Goal: Information Seeking & Learning: Learn about a topic

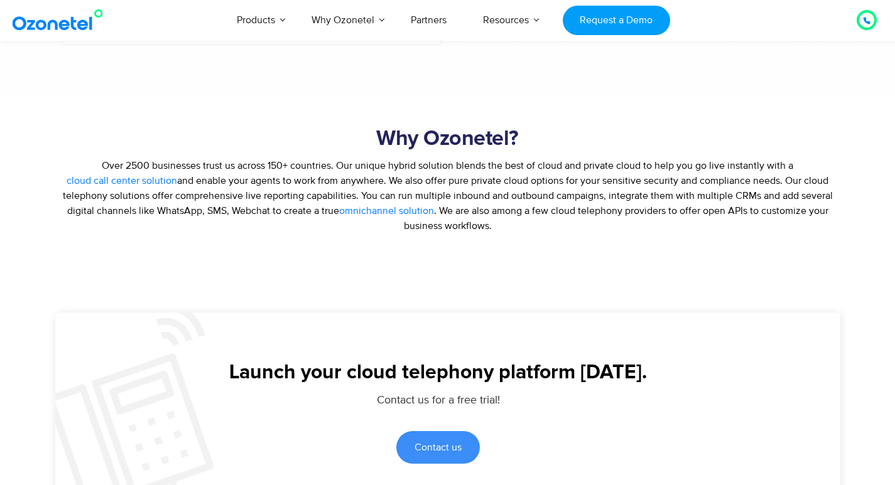
scroll to position [2448, 0]
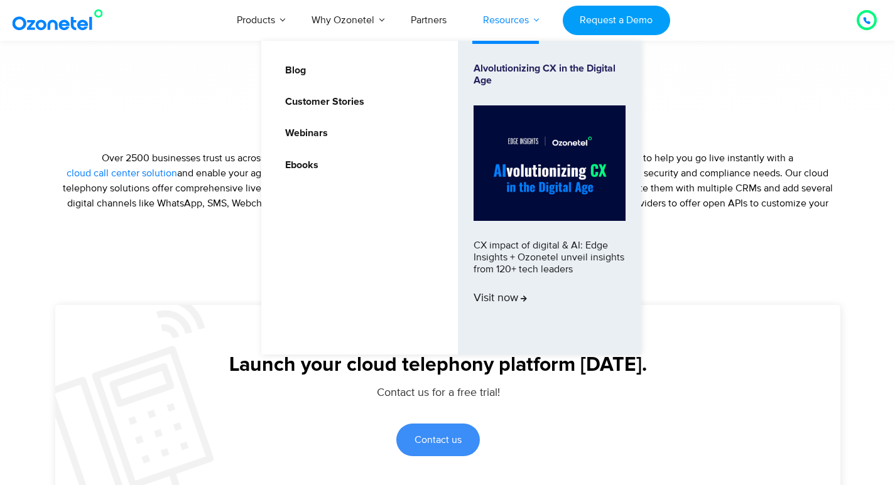
click at [531, 19] on link "Resources" at bounding box center [506, 19] width 82 height 41
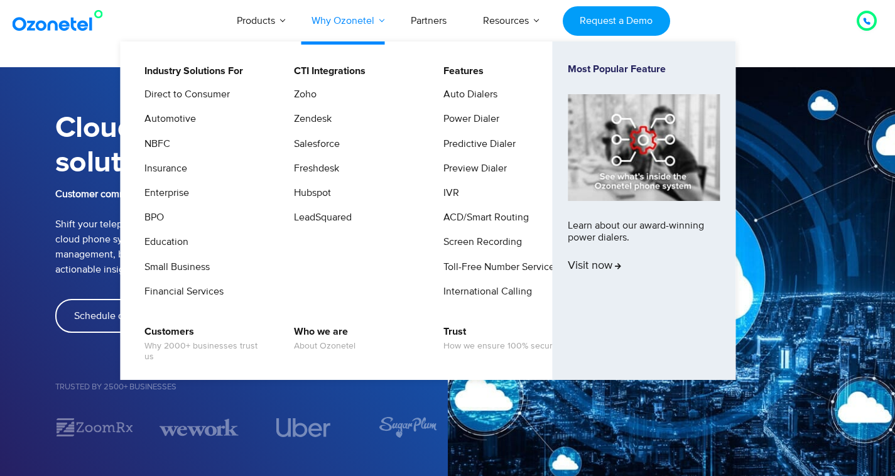
click at [361, 18] on link "Why Ozonetel" at bounding box center [342, 20] width 99 height 41
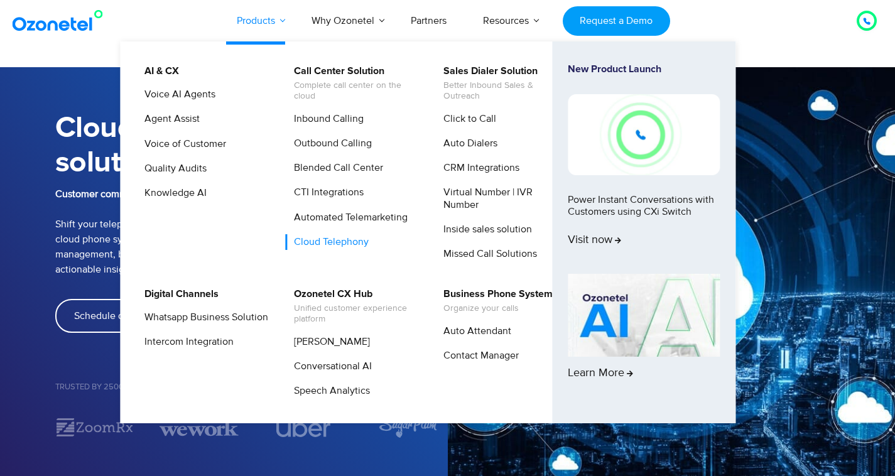
click at [279, 16] on link "Products" at bounding box center [255, 20] width 75 height 41
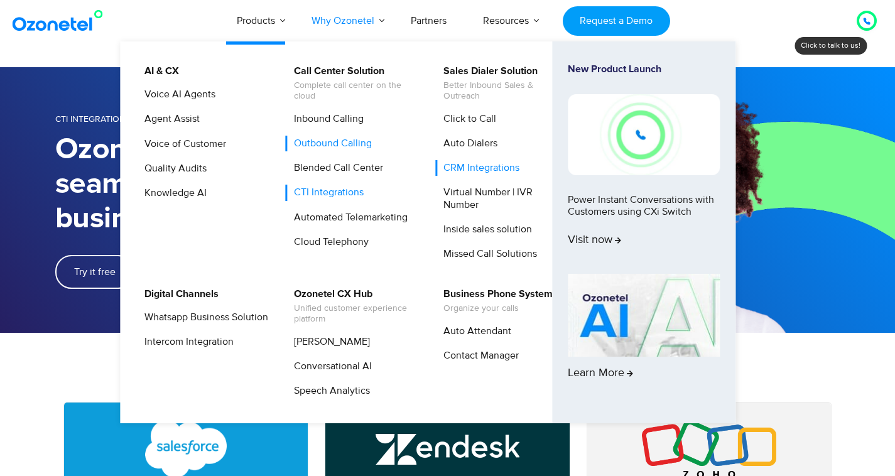
click at [321, 141] on link "Outbound Calling" at bounding box center [330, 144] width 88 height 16
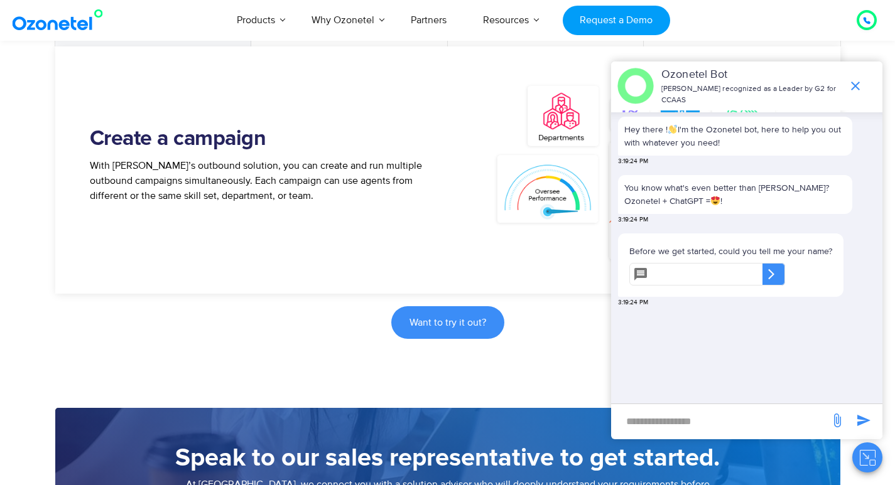
scroll to position [753, 0]
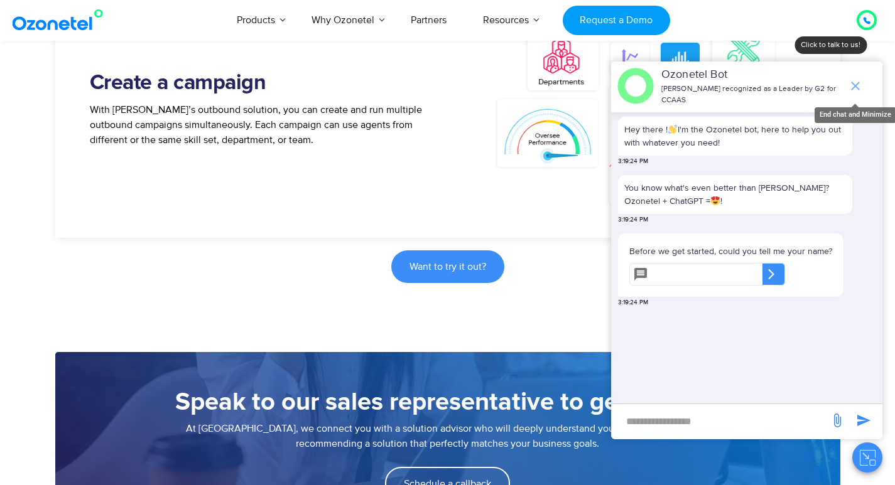
click at [859, 84] on icon "end chat or minimize" at bounding box center [854, 85] width 15 height 15
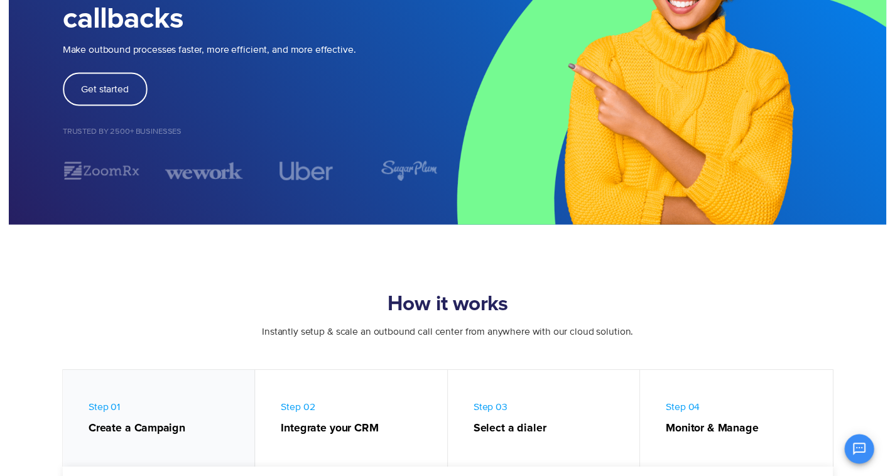
scroll to position [63, 0]
